Goal: Find specific page/section: Find specific page/section

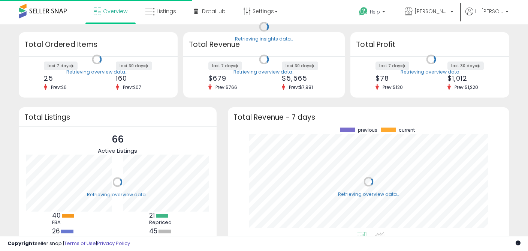
scroll to position [104, 267]
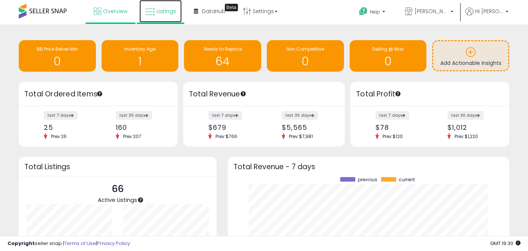
drag, startPoint x: 159, startPoint y: 10, endPoint x: 163, endPoint y: 13, distance: 5.3
click at [159, 10] on span "Listings" at bounding box center [166, 10] width 19 height 7
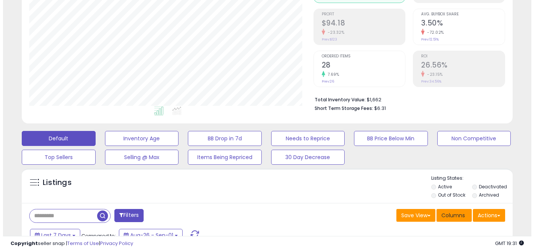
scroll to position [109, 0]
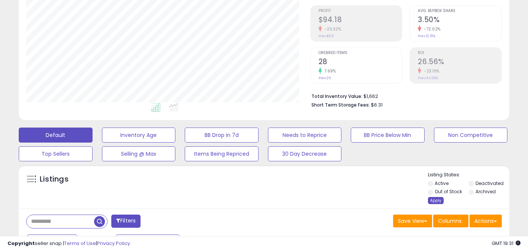
click at [434, 199] on div "Apply" at bounding box center [436, 200] width 16 height 7
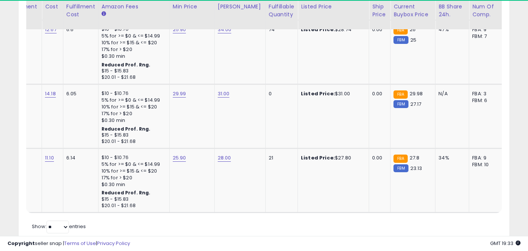
scroll to position [0, 253]
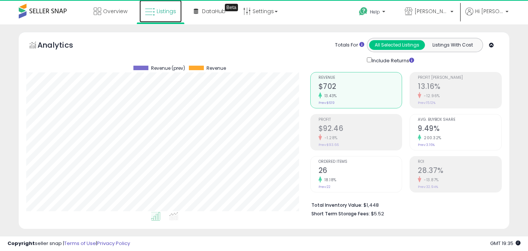
click at [154, 10] on icon at bounding box center [150, 12] width 10 height 10
